Goal: Information Seeking & Learning: Learn about a topic

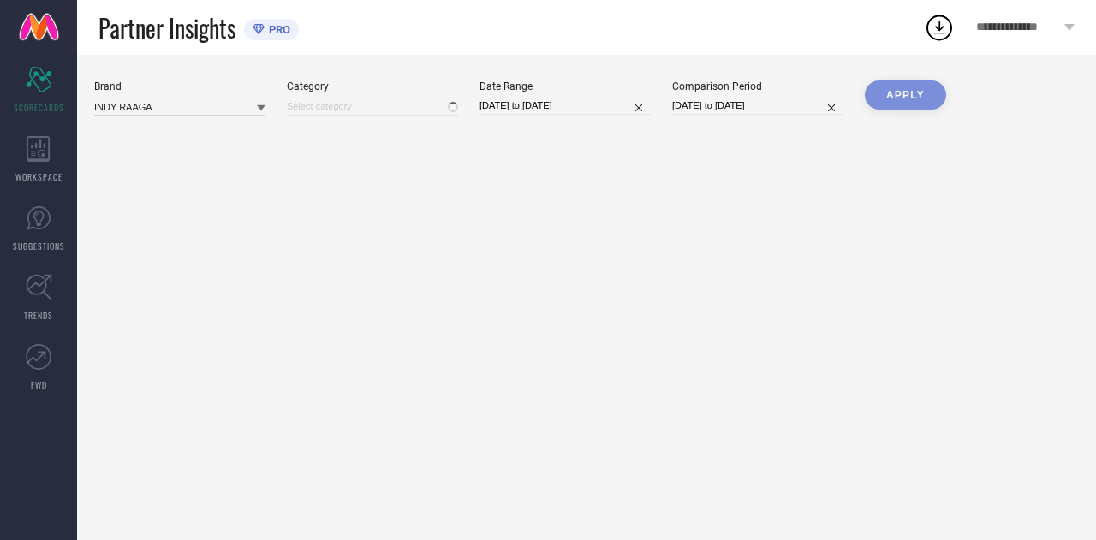
type input "All"
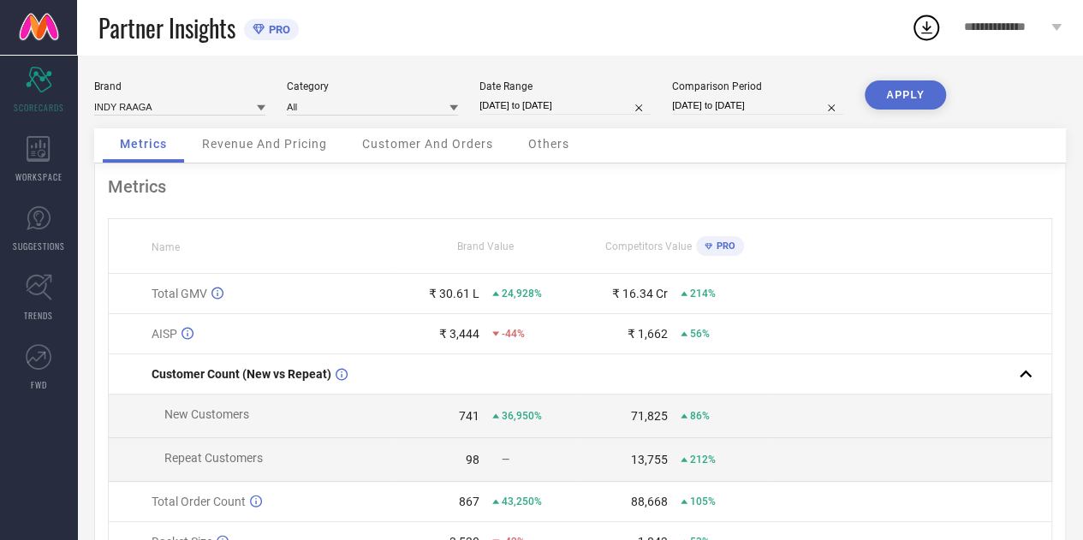
click at [300, 144] on span "Revenue And Pricing" at bounding box center [264, 144] width 125 height 14
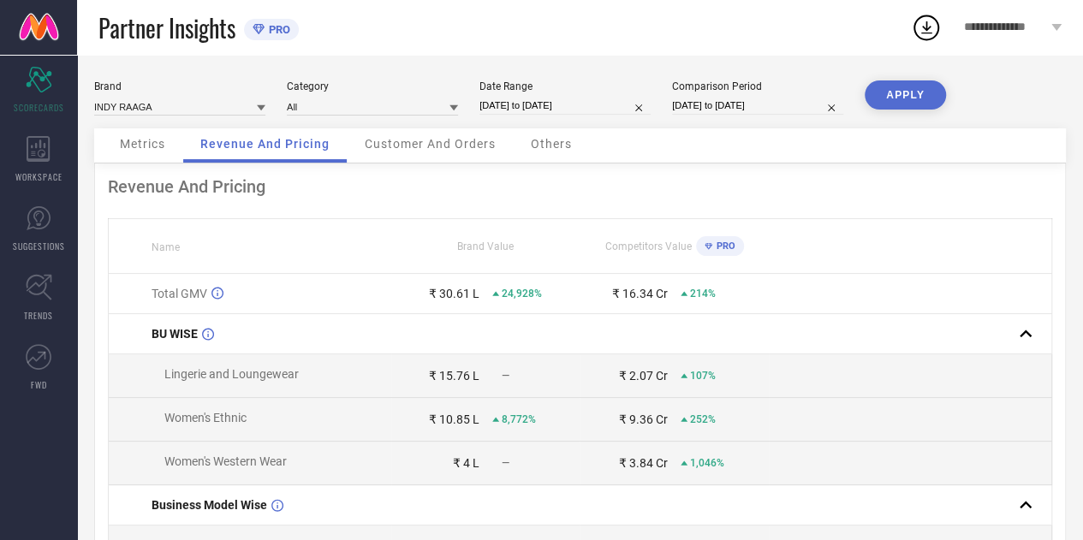
click at [562, 110] on input "[DATE] to [DATE]" at bounding box center [564, 106] width 171 height 18
select select "10"
select select "2024"
select select "11"
select select "2024"
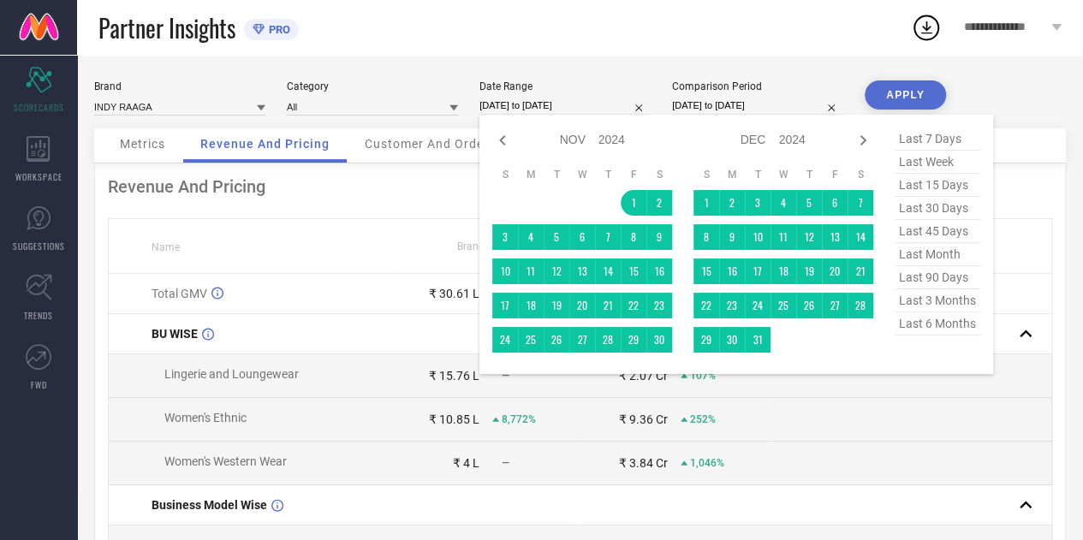
click at [562, 110] on input "[DATE] to [DATE]" at bounding box center [564, 106] width 171 height 18
click at [534, 97] on input "[DATE] to [DATE]" at bounding box center [564, 106] width 171 height 18
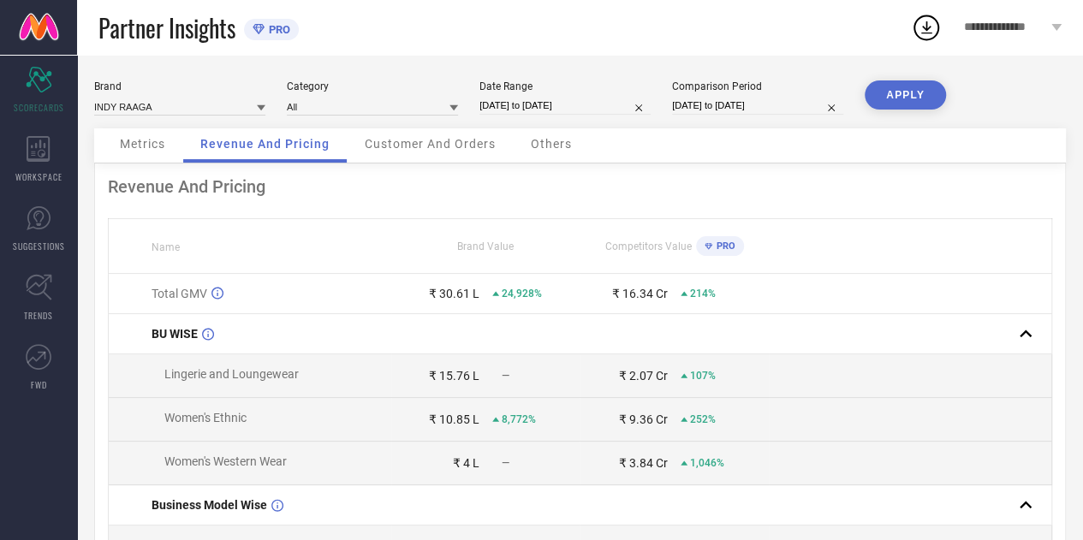
click at [588, 54] on div "Partner Insights PRO" at bounding box center [504, 27] width 812 height 55
click at [467, 155] on div "Customer And Orders" at bounding box center [430, 145] width 165 height 34
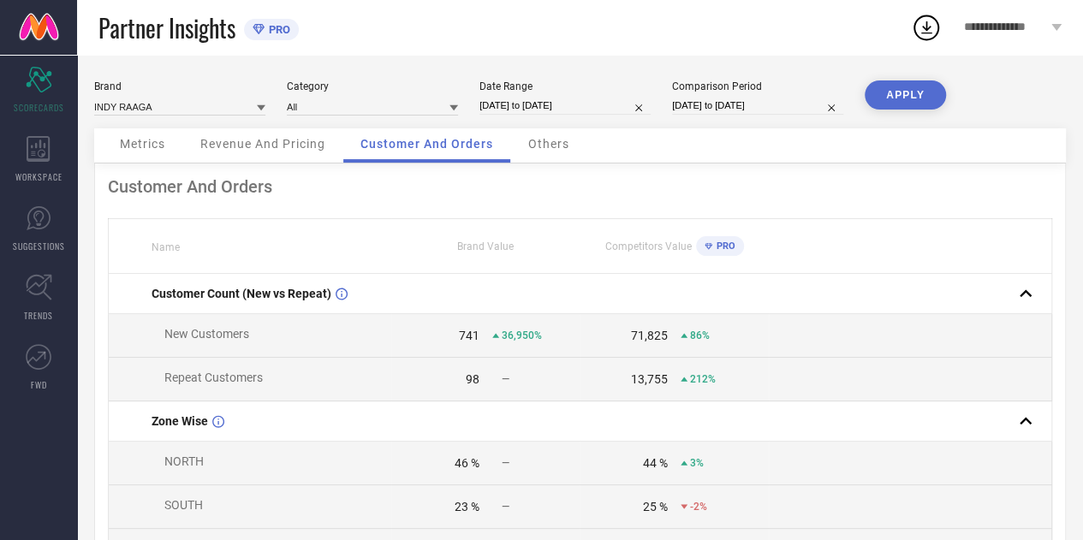
click at [553, 153] on div "Others" at bounding box center [548, 145] width 75 height 34
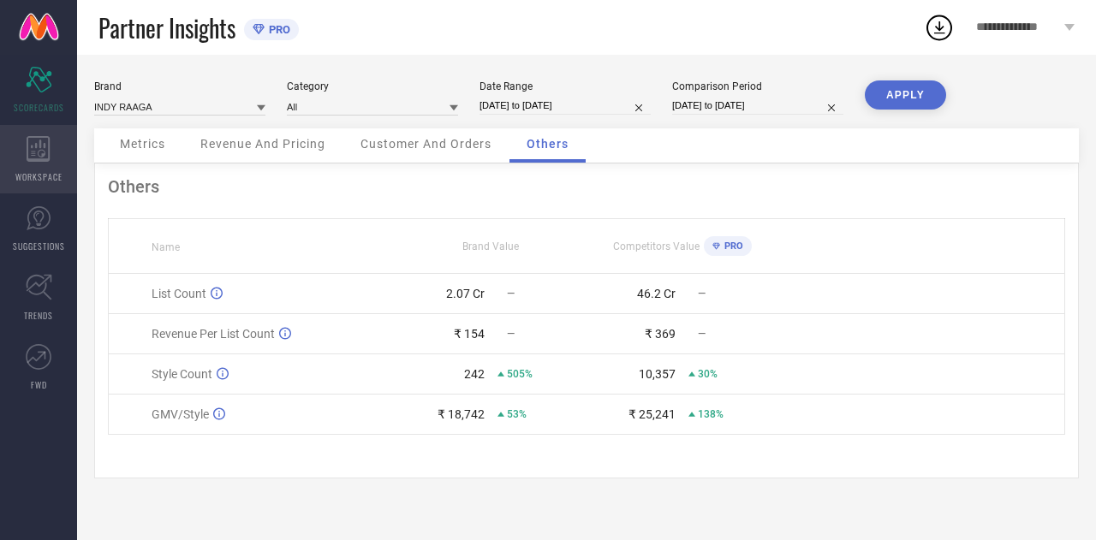
click at [27, 175] on span "WORKSPACE" at bounding box center [38, 176] width 47 height 13
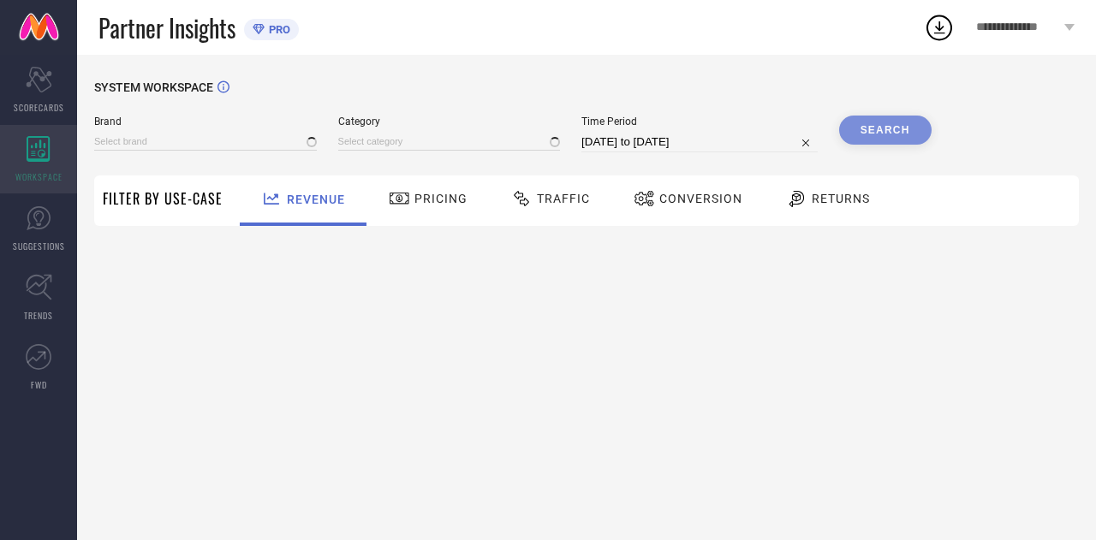
type input "INDY RAAGA"
type input "All"
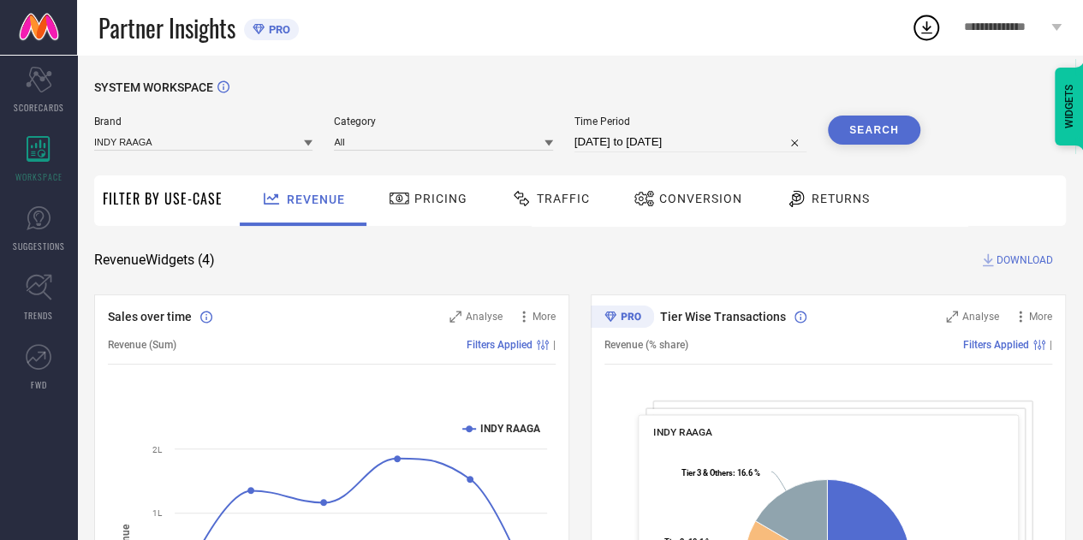
click at [567, 203] on span "Traffic" at bounding box center [563, 199] width 53 height 14
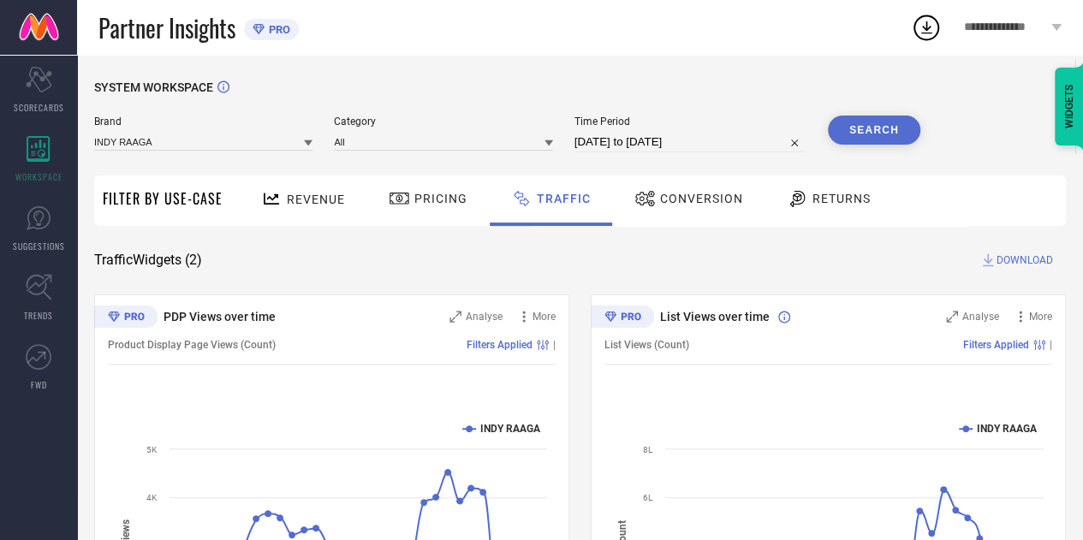
click at [695, 201] on span "Conversion" at bounding box center [701, 199] width 83 height 14
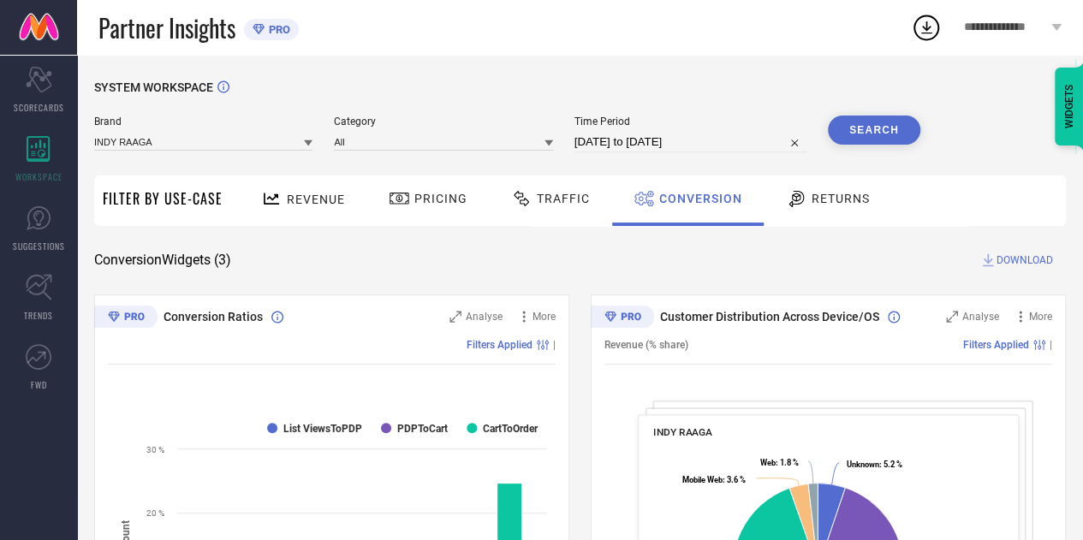
click at [854, 206] on div "Returns" at bounding box center [828, 198] width 92 height 29
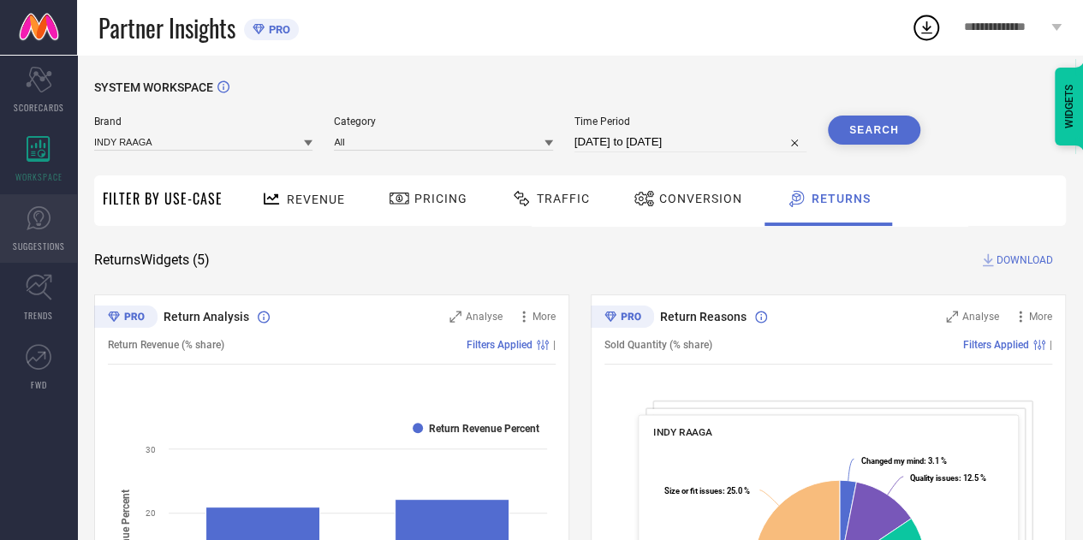
click at [42, 250] on span "SUGGESTIONS" at bounding box center [39, 246] width 52 height 13
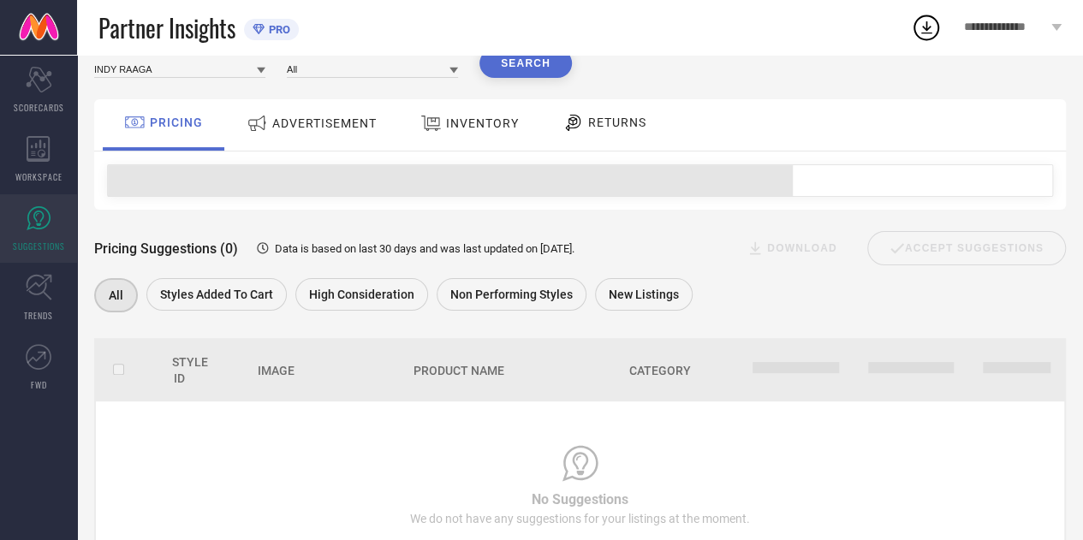
scroll to position [148, 0]
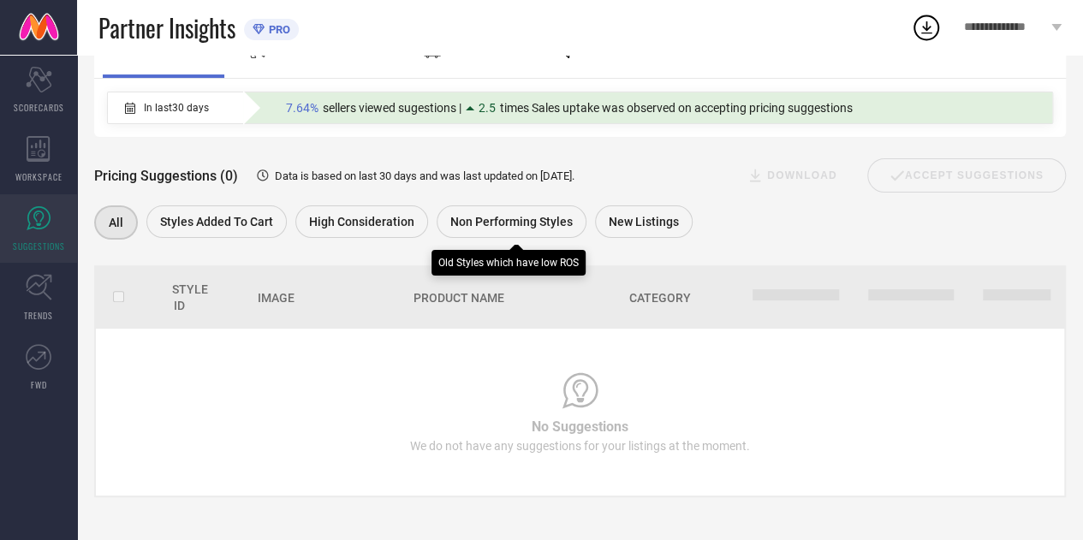
click at [546, 217] on span "Non Performing Styles" at bounding box center [511, 222] width 122 height 14
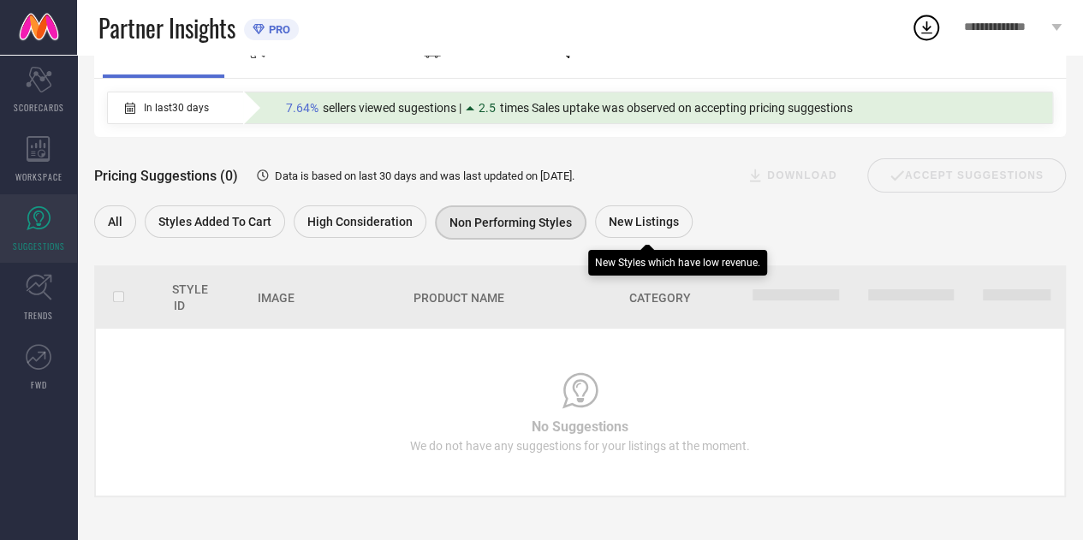
click at [632, 210] on div "New Listings" at bounding box center [644, 221] width 98 height 33
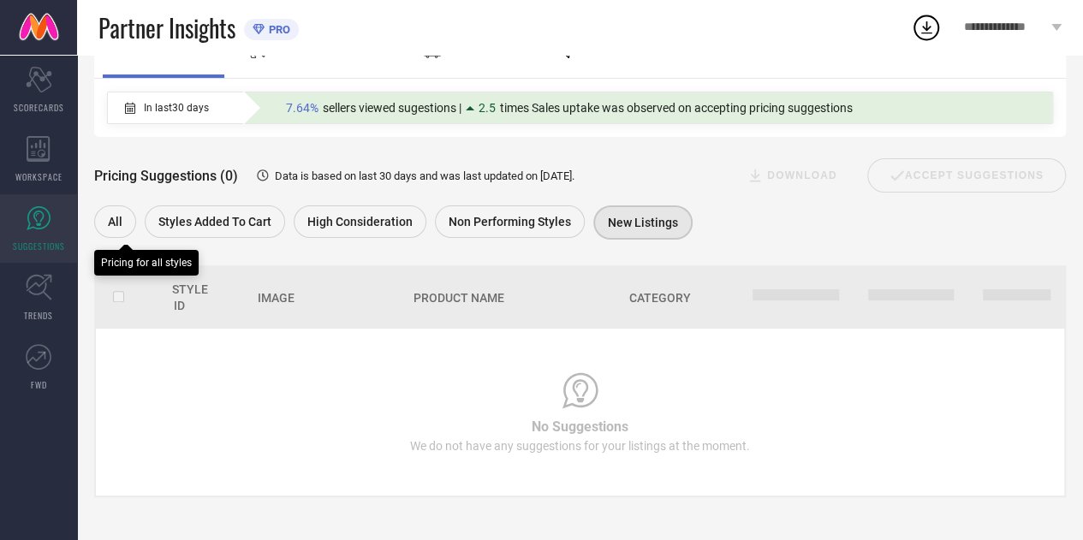
click at [106, 215] on div "All" at bounding box center [115, 221] width 42 height 33
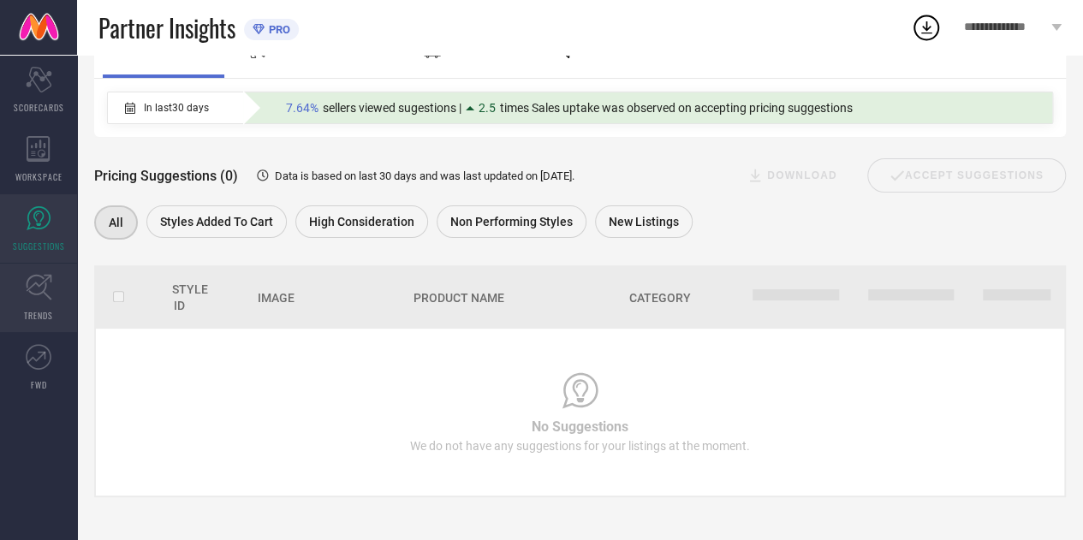
click at [38, 304] on link "TRENDS" at bounding box center [38, 298] width 77 height 68
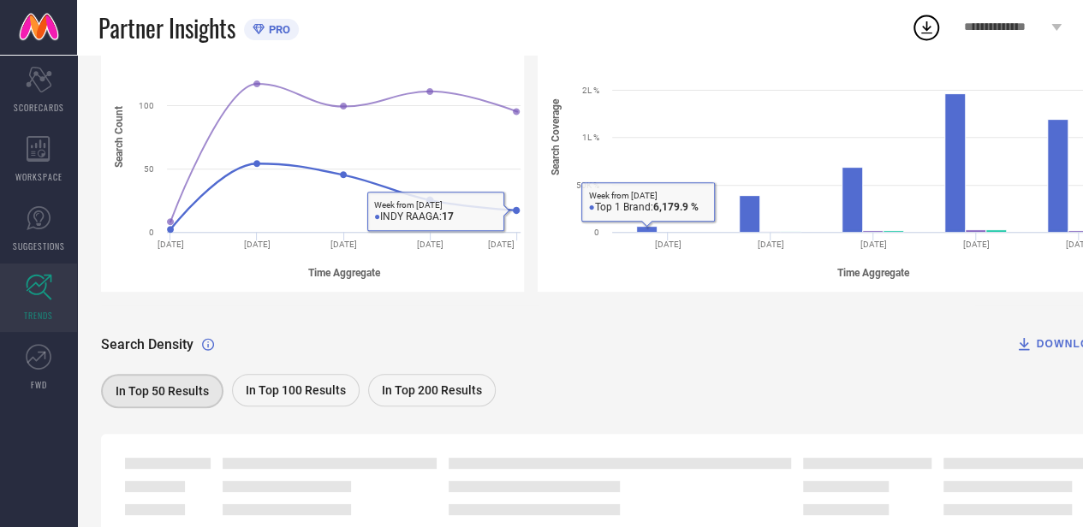
scroll to position [392, 0]
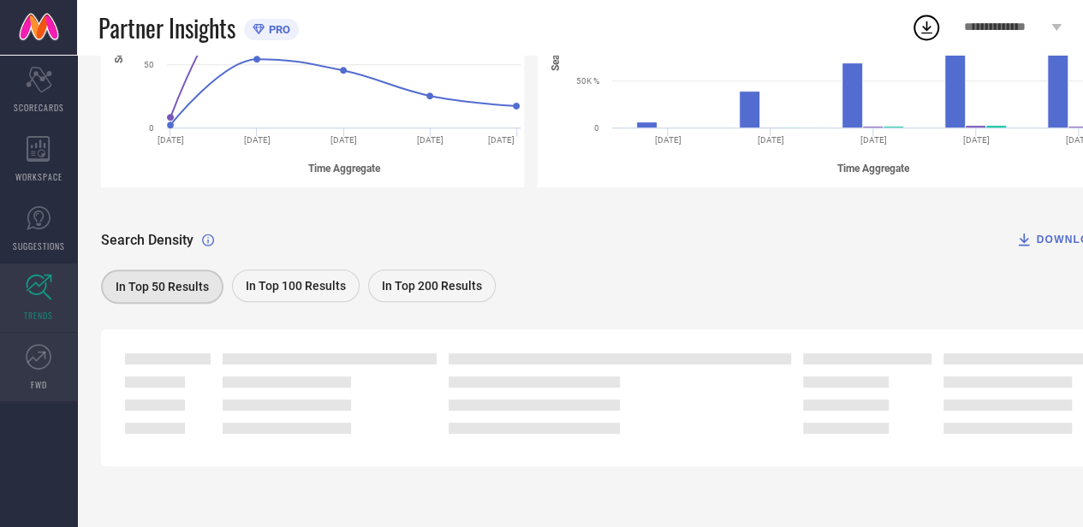
click at [34, 367] on icon at bounding box center [39, 357] width 26 height 26
